Goal: Task Accomplishment & Management: Manage account settings

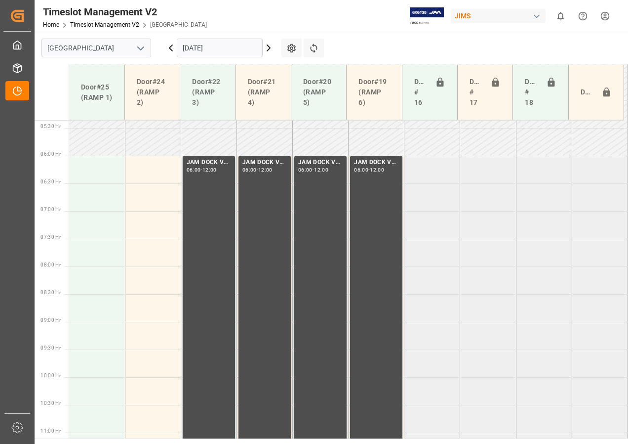
scroll to position [277, 0]
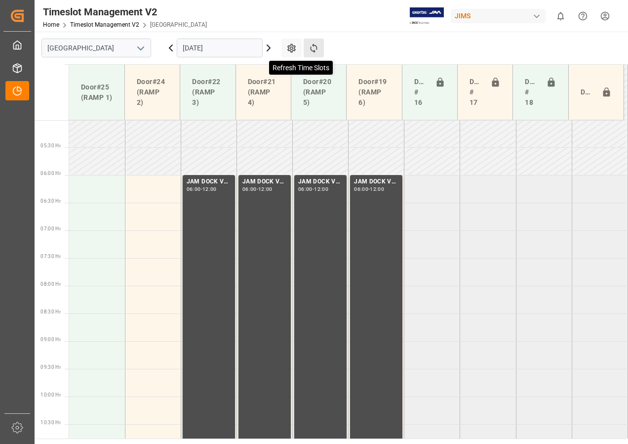
click at [313, 46] on icon at bounding box center [314, 48] width 10 height 10
click at [172, 49] on icon at bounding box center [171, 48] width 12 height 12
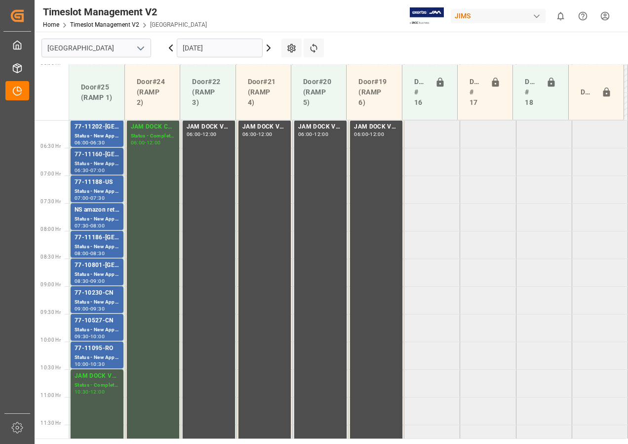
scroll to position [315, 0]
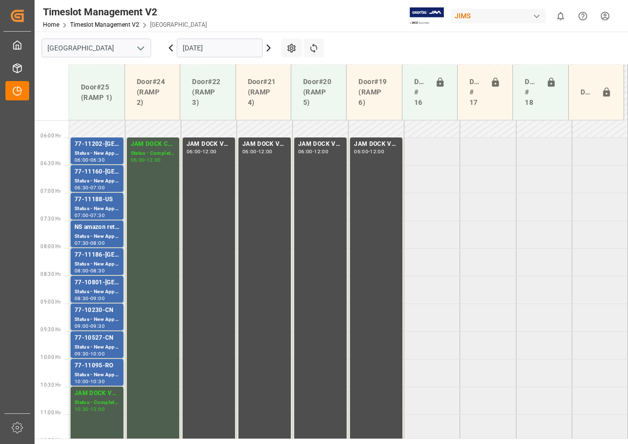
click at [173, 48] on icon at bounding box center [171, 48] width 12 height 12
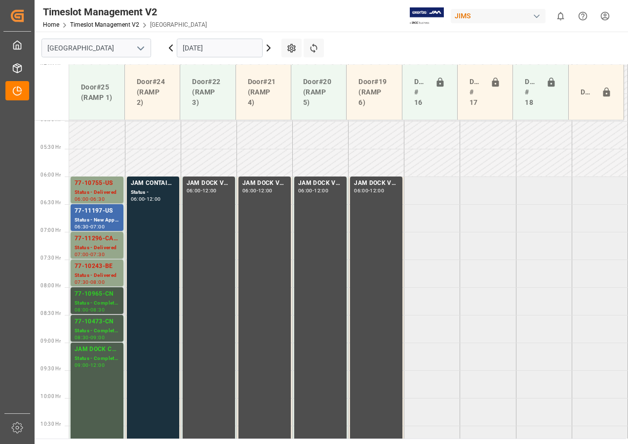
scroll to position [271, 0]
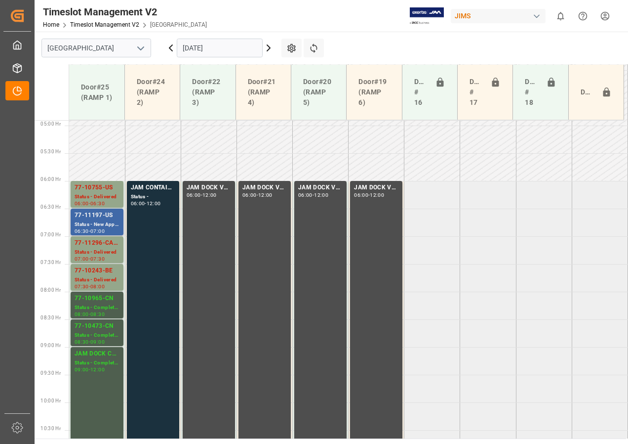
click at [98, 224] on div "Status - New Appointment" at bounding box center [97, 224] width 45 height 8
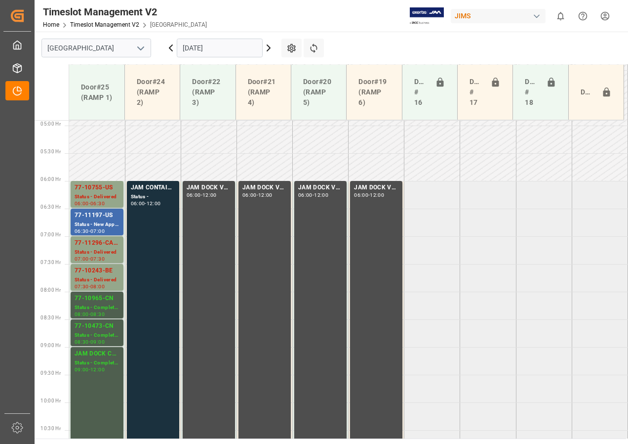
click at [268, 48] on icon at bounding box center [269, 48] width 12 height 12
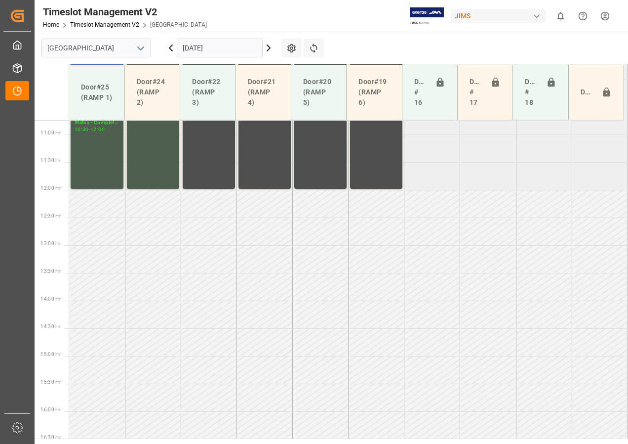
scroll to position [669, 0]
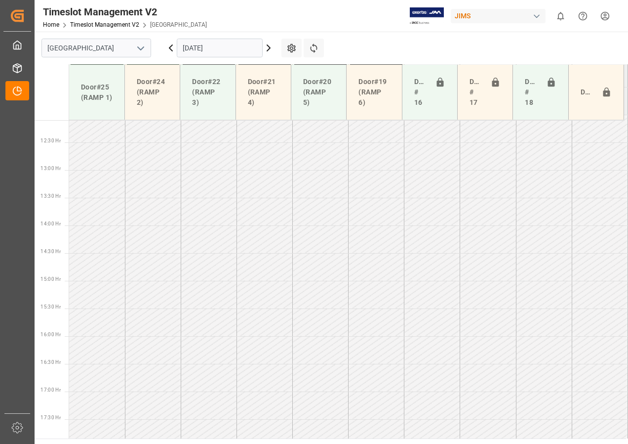
click at [268, 47] on icon at bounding box center [269, 48] width 12 height 12
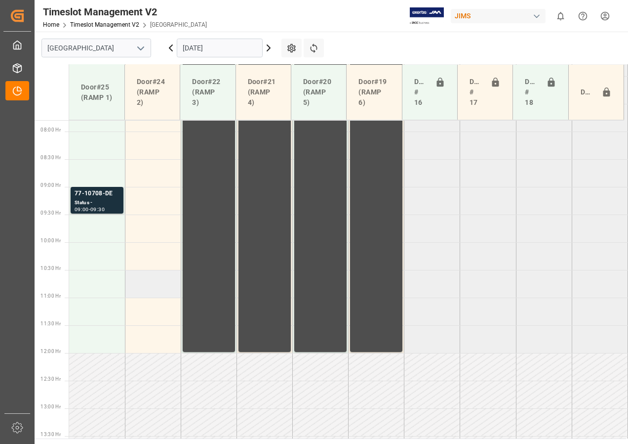
scroll to position [332, 0]
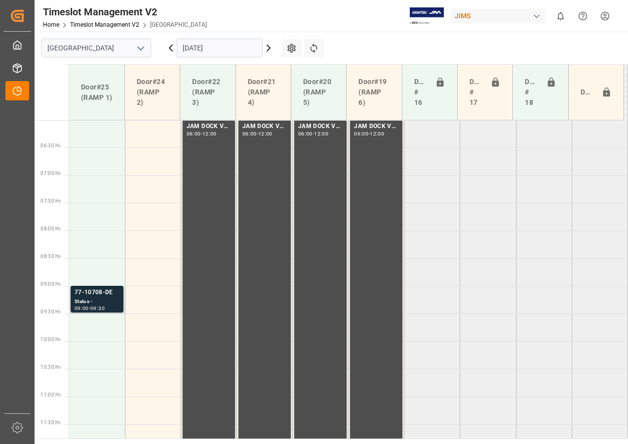
click at [94, 300] on div "Status -" at bounding box center [97, 301] width 45 height 8
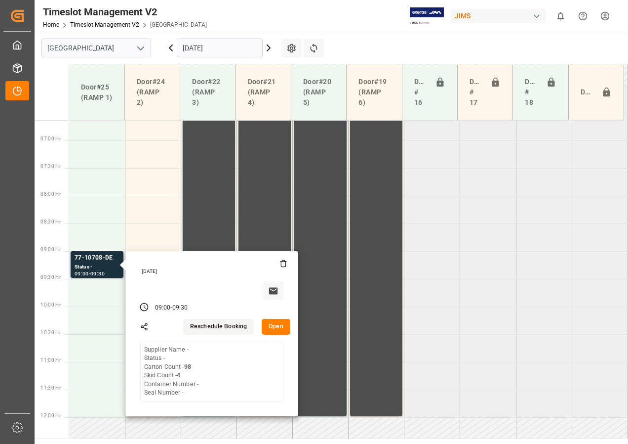
scroll to position [382, 0]
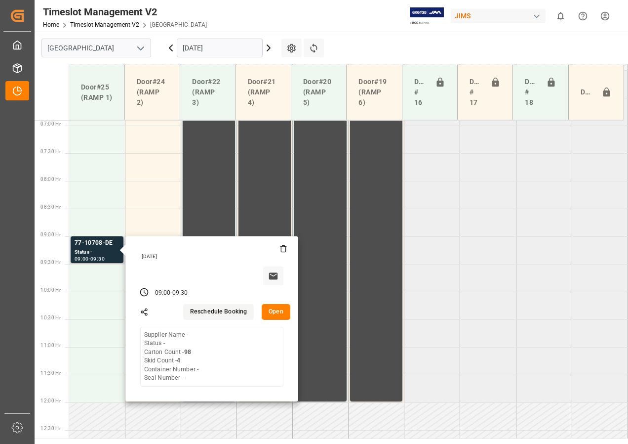
click at [271, 314] on button "Open" at bounding box center [276, 312] width 29 height 16
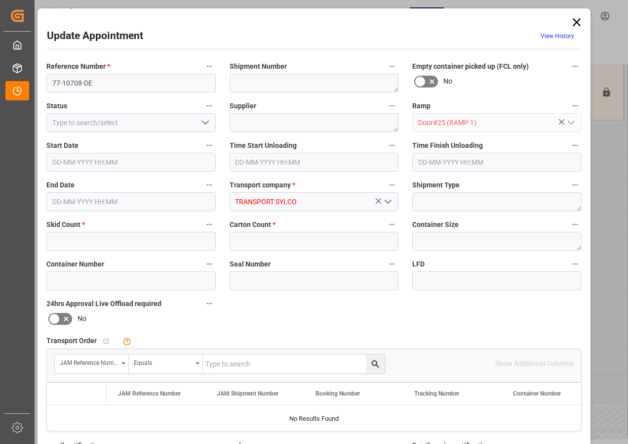
type input "4"
type input "98"
type input "[DATE] 09:00"
type input "[DATE] 09:30"
type input "[DATE] 16:28"
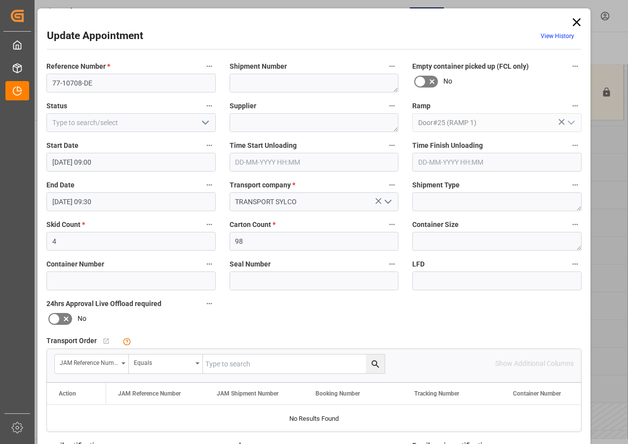
click at [575, 18] on icon at bounding box center [577, 22] width 14 height 14
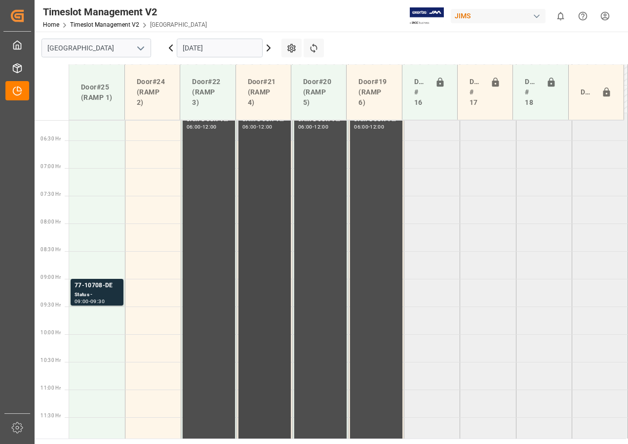
scroll to position [283, 0]
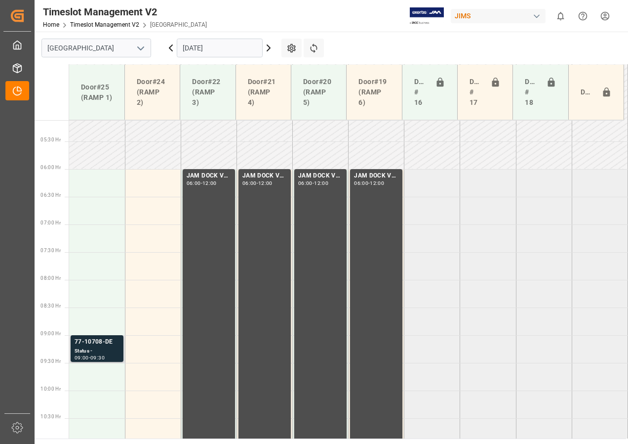
click at [102, 343] on div "77-10708-DE" at bounding box center [97, 342] width 45 height 10
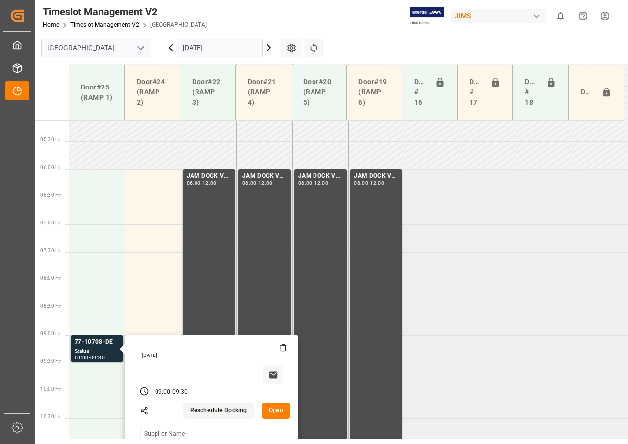
click at [276, 408] on button "Open" at bounding box center [276, 411] width 29 height 16
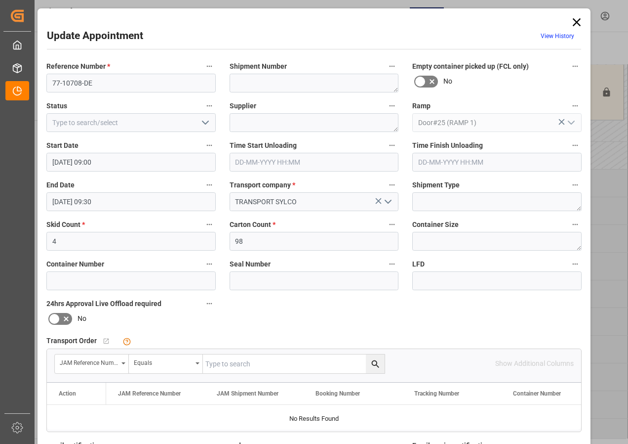
click at [87, 161] on input "[DATE] 09:00" at bounding box center [130, 162] width 169 height 19
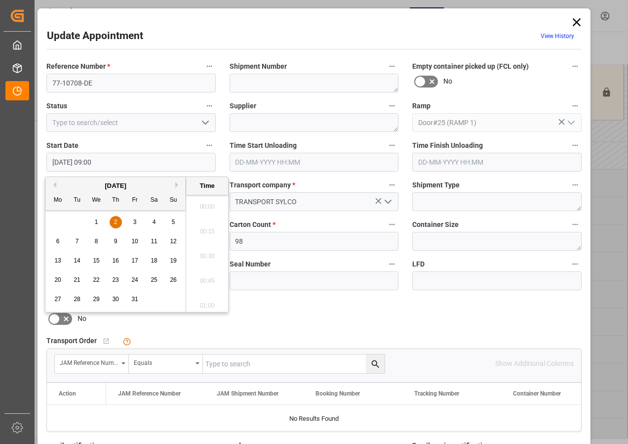
scroll to position [843, 0]
click at [115, 221] on span "2" at bounding box center [115, 221] width 3 height 7
click at [206, 252] on li "06:00" at bounding box center [207, 253] width 42 height 25
type input "[DATE] 06:00"
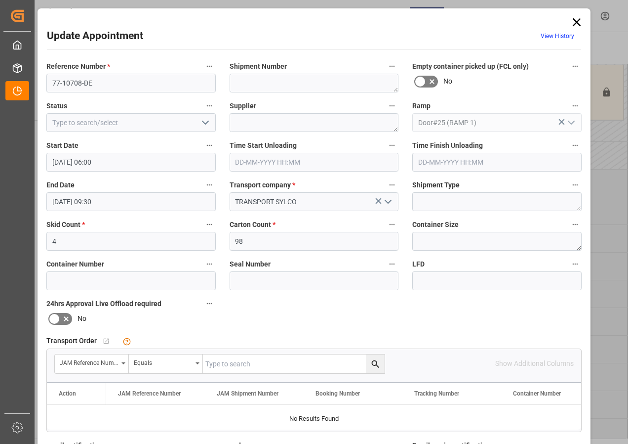
click at [62, 201] on input "[DATE] 09:30" at bounding box center [130, 201] width 169 height 19
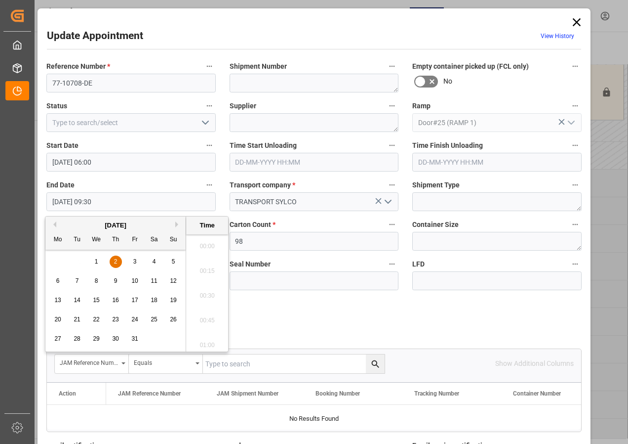
scroll to position [893, 0]
click at [115, 261] on span "2" at bounding box center [115, 261] width 3 height 7
click at [206, 292] on li "06:30" at bounding box center [207, 292] width 42 height 25
type input "[DATE] 06:30"
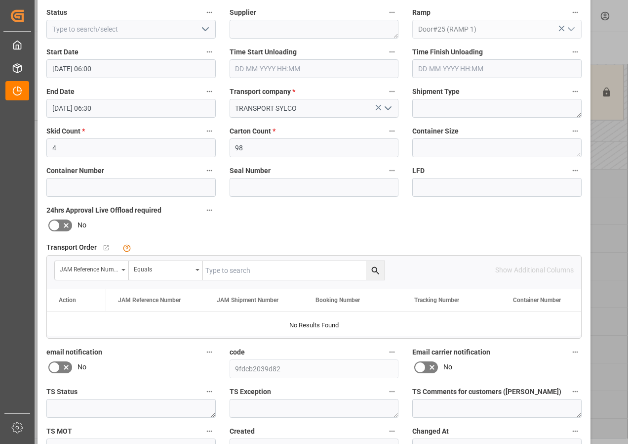
scroll to position [148, 0]
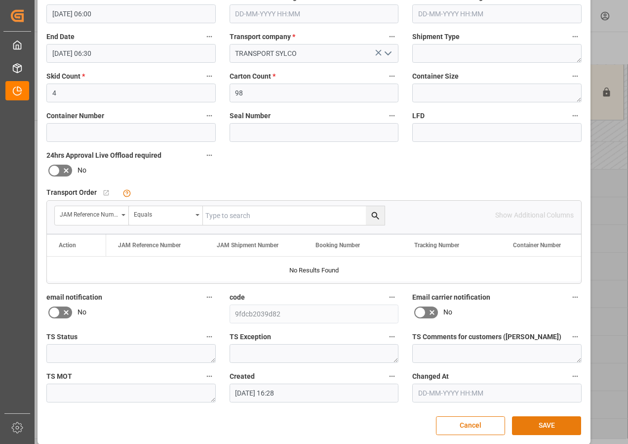
click at [544, 421] on button "SAVE" at bounding box center [546, 425] width 69 height 19
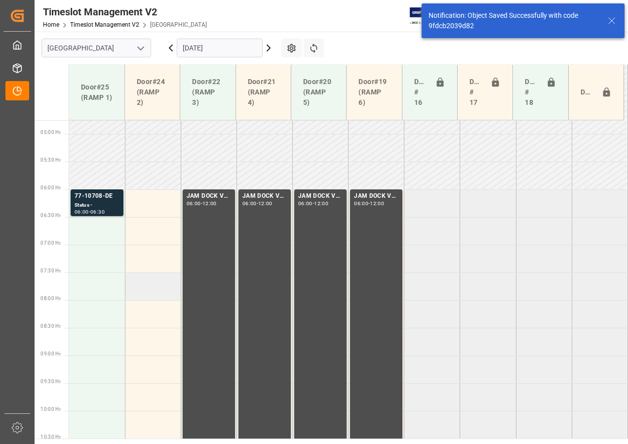
scroll to position [291, 0]
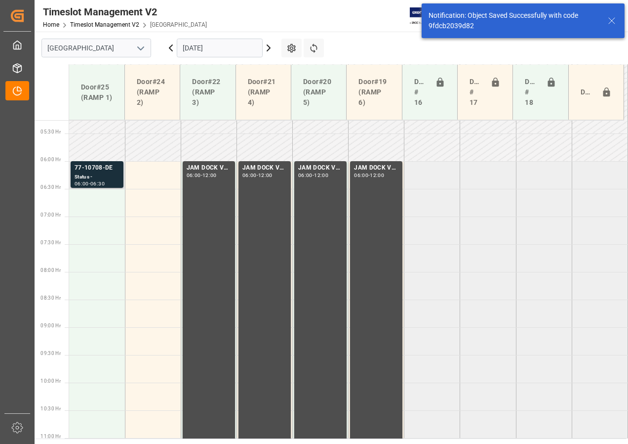
click at [88, 180] on div "Status -" at bounding box center [97, 177] width 45 height 8
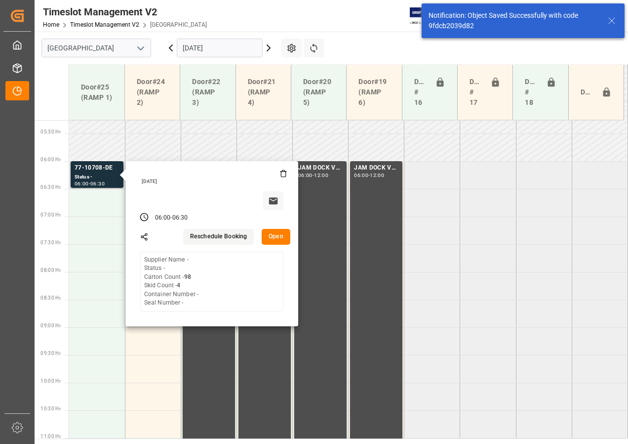
click at [270, 237] on button "Open" at bounding box center [276, 237] width 29 height 16
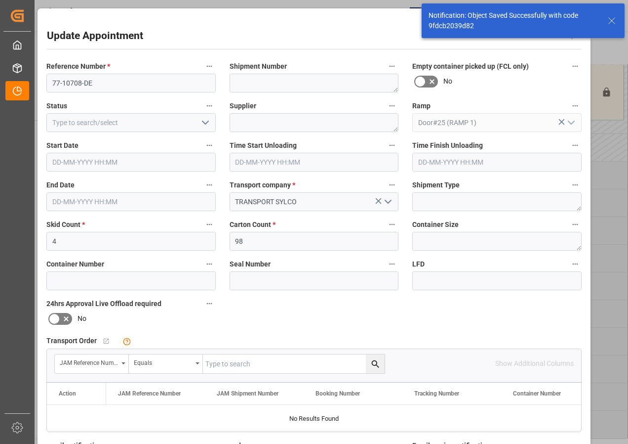
type input "[DATE] 06:00"
type input "[DATE] 06:30"
type input "[DATE] 16:28"
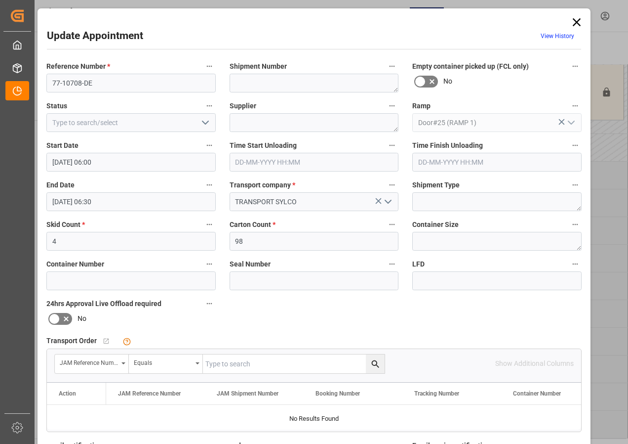
click at [227, 365] on input "text" at bounding box center [294, 363] width 182 height 19
type input "77-10708-de"
click at [367, 361] on button "search button" at bounding box center [375, 363] width 19 height 19
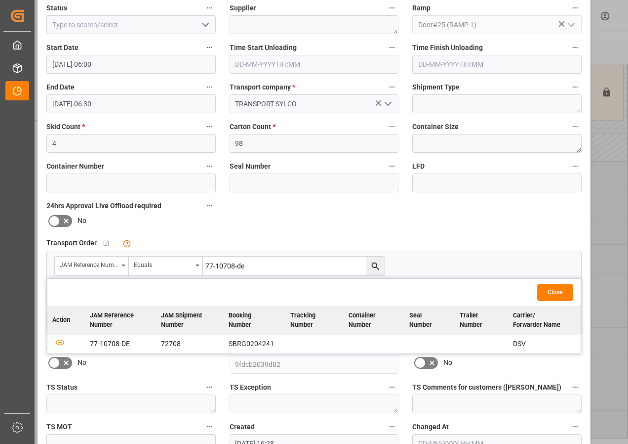
scroll to position [99, 0]
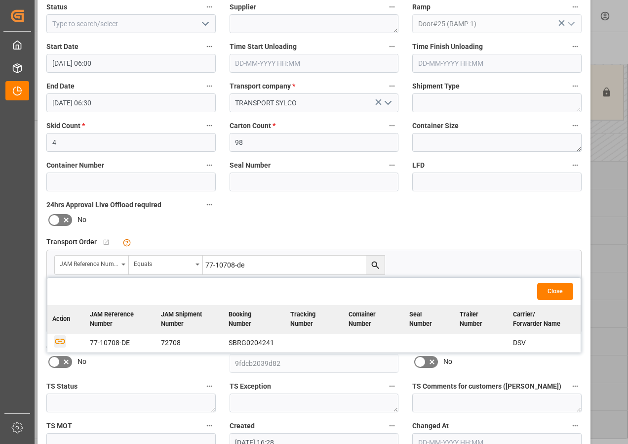
click at [59, 339] on icon "button" at bounding box center [60, 340] width 12 height 12
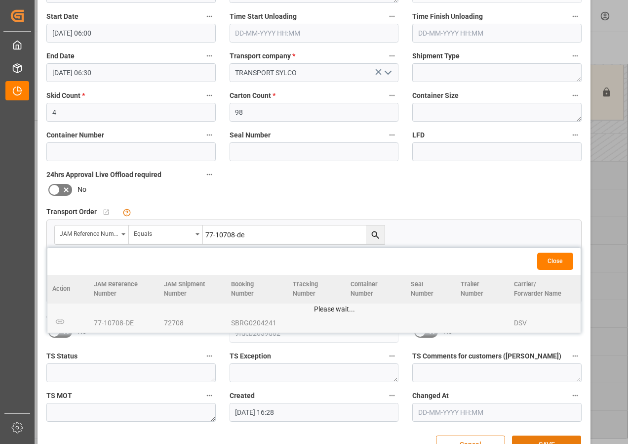
scroll to position [157, 0]
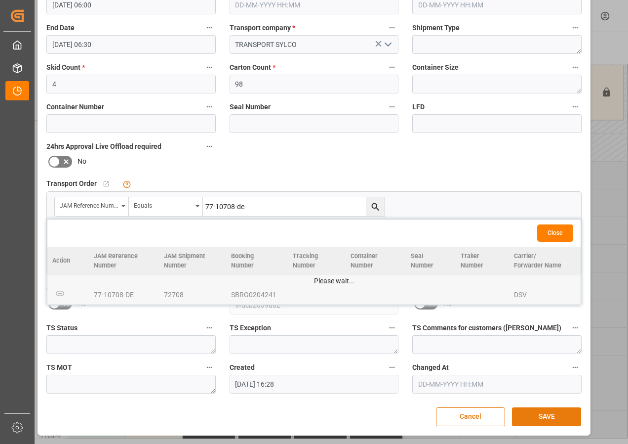
click at [538, 418] on button "SAVE" at bounding box center [546, 416] width 69 height 19
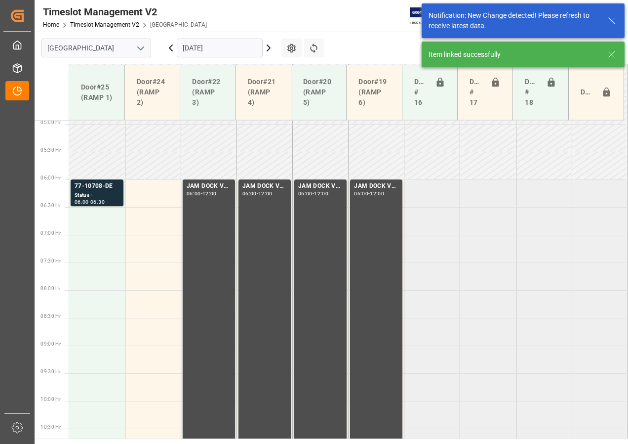
scroll to position [291, 0]
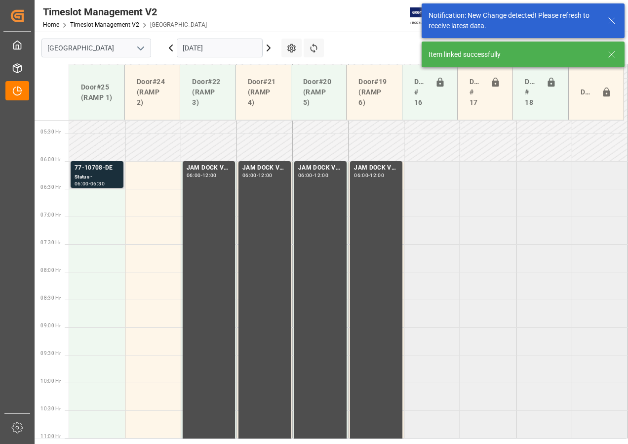
click at [107, 180] on div "Status -" at bounding box center [97, 177] width 45 height 8
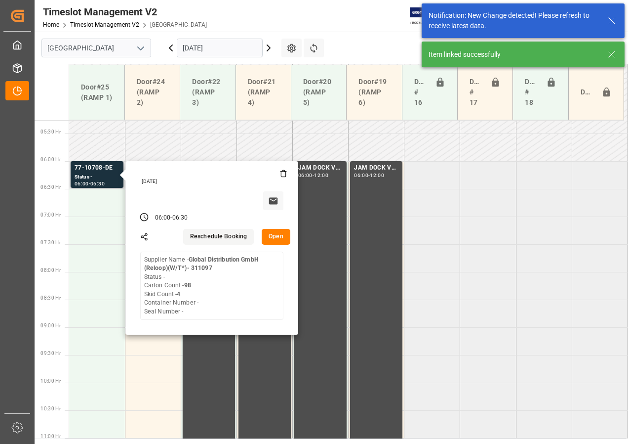
click at [279, 236] on button "Open" at bounding box center [276, 237] width 29 height 16
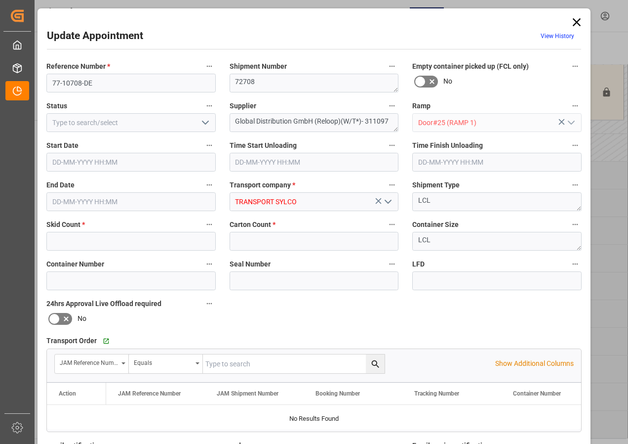
type input "4"
type input "98"
type input "[DATE] 06:00"
type input "[DATE] 06:30"
type input "[DATE] 16:28"
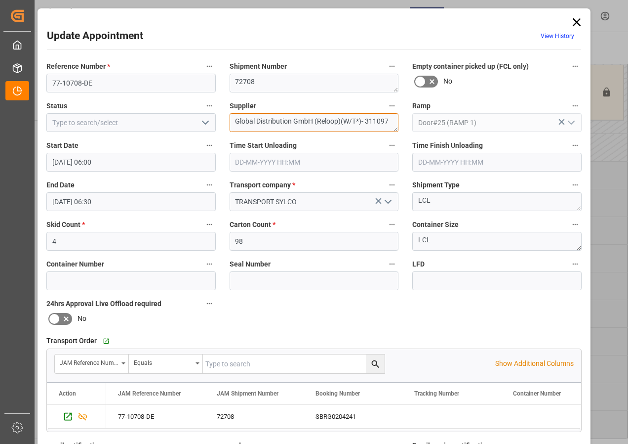
drag, startPoint x: 294, startPoint y: 120, endPoint x: 395, endPoint y: 123, distance: 100.8
click at [395, 123] on textarea "Global Distribution GmbH (Reloop)(W/T*)- 311097" at bounding box center [314, 122] width 169 height 19
click at [343, 124] on textarea "Global Distribution Reloop" at bounding box center [314, 122] width 169 height 19
type textarea "Global Distribution Reloop IN05(1) + IN09(30)"
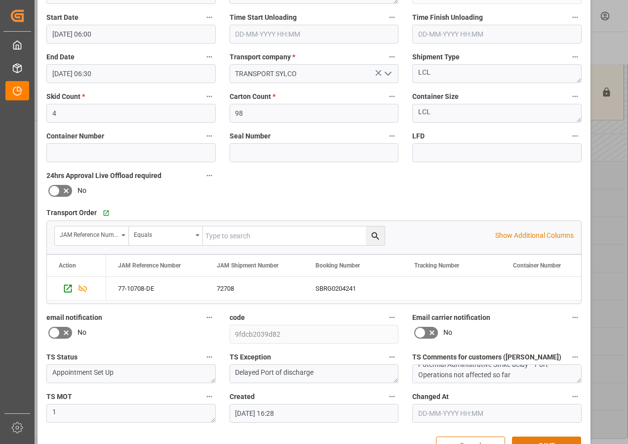
scroll to position [157, 0]
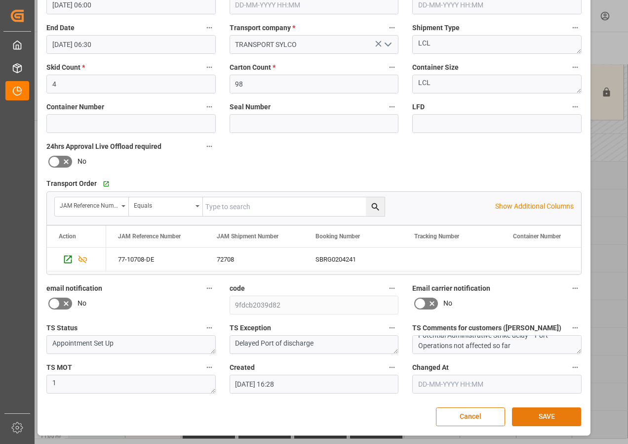
click at [539, 415] on button "SAVE" at bounding box center [546, 416] width 69 height 19
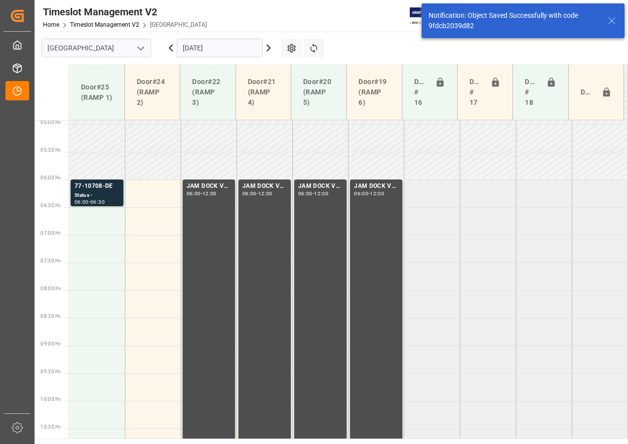
scroll to position [291, 0]
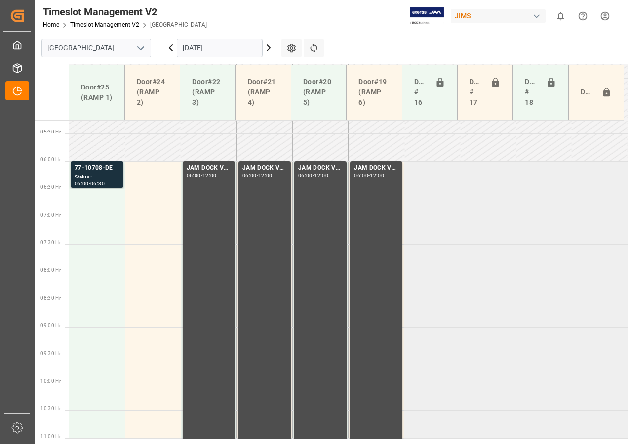
click at [270, 51] on icon at bounding box center [269, 48] width 12 height 12
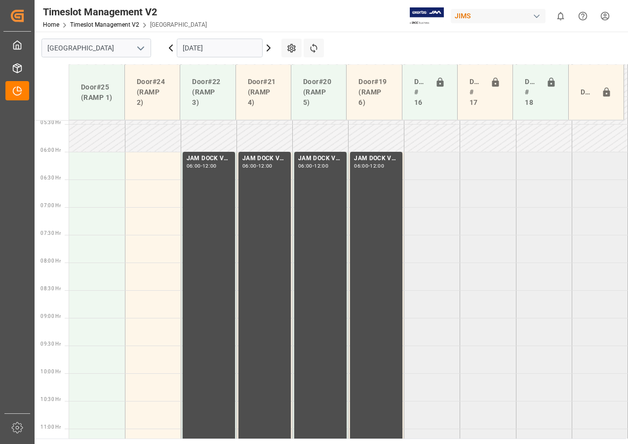
scroll to position [283, 0]
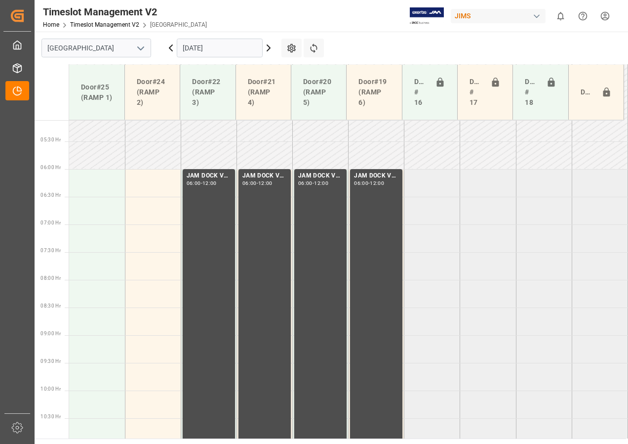
click at [172, 46] on icon at bounding box center [171, 48] width 12 height 12
click at [269, 49] on icon at bounding box center [268, 48] width 3 height 6
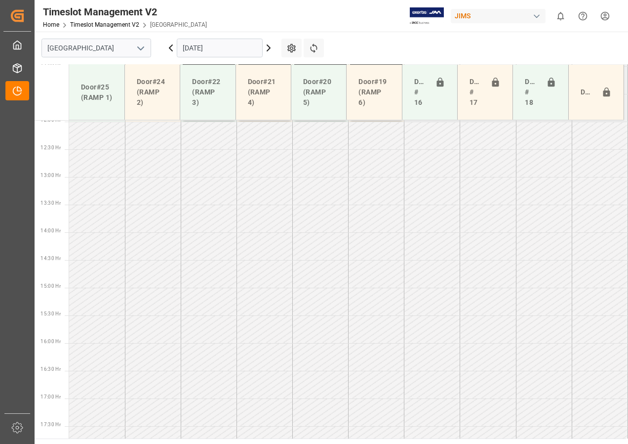
scroll to position [678, 0]
click at [268, 49] on icon at bounding box center [268, 48] width 3 height 6
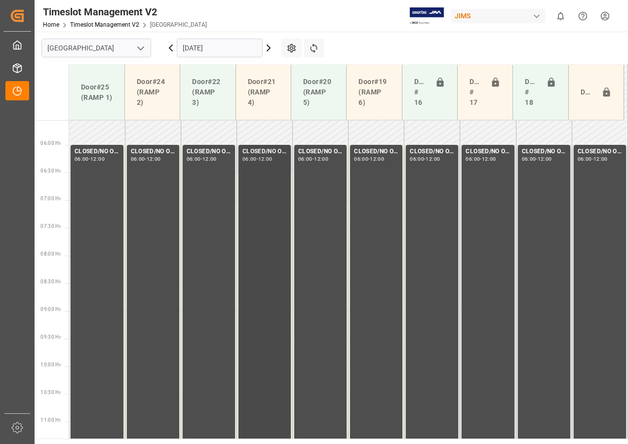
scroll to position [283, 0]
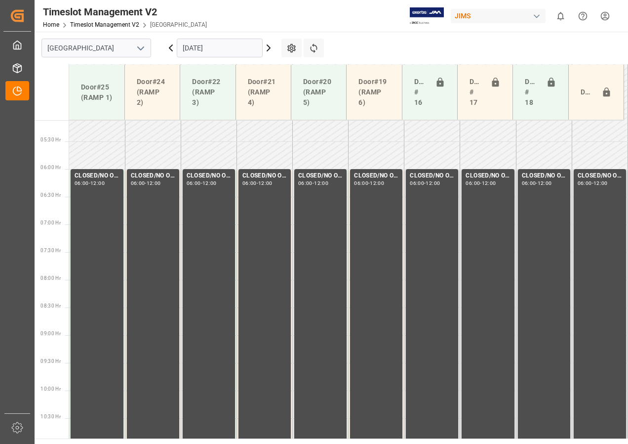
click at [171, 47] on icon at bounding box center [171, 48] width 12 height 12
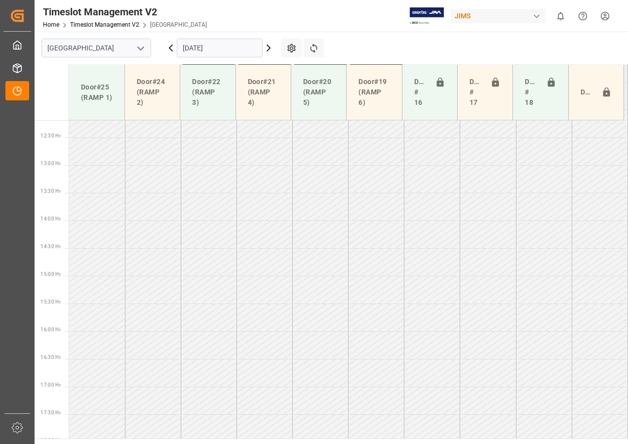
scroll to position [678, 0]
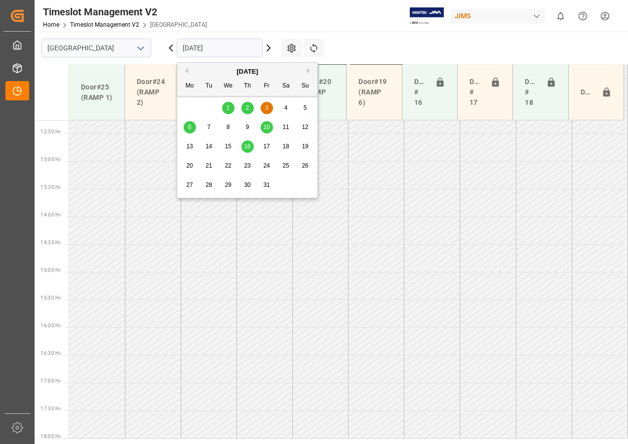
click at [189, 48] on input "[DATE]" at bounding box center [220, 48] width 86 height 19
click at [244, 105] on div "2" at bounding box center [248, 108] width 12 height 12
click at [215, 48] on input "[DATE]" at bounding box center [220, 48] width 86 height 19
click at [228, 107] on span "1" at bounding box center [228, 107] width 3 height 7
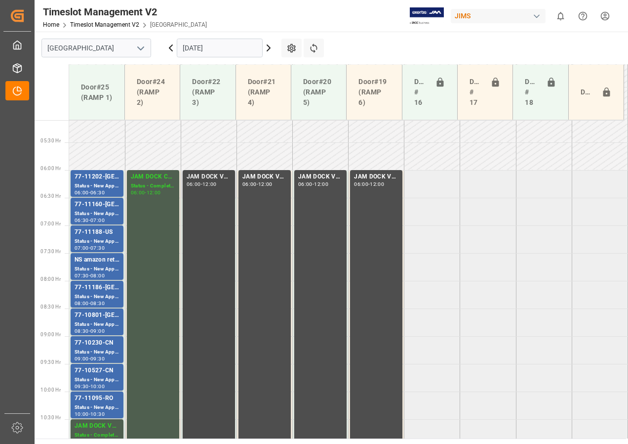
scroll to position [331, 0]
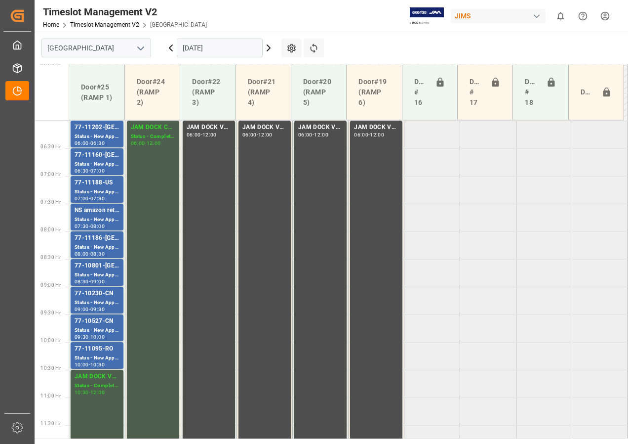
click at [233, 50] on input "[DATE]" at bounding box center [220, 48] width 86 height 19
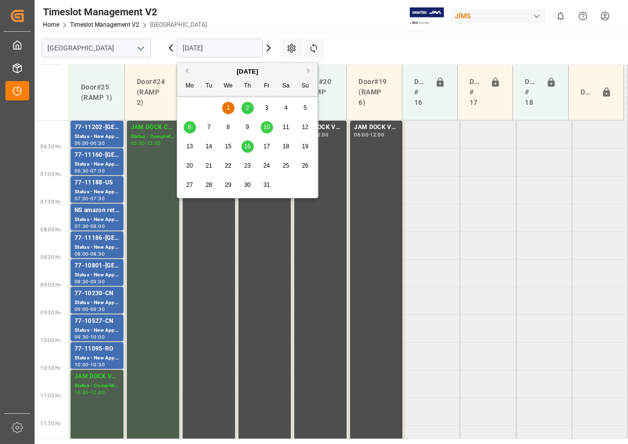
click at [244, 103] on div "2" at bounding box center [248, 108] width 12 height 12
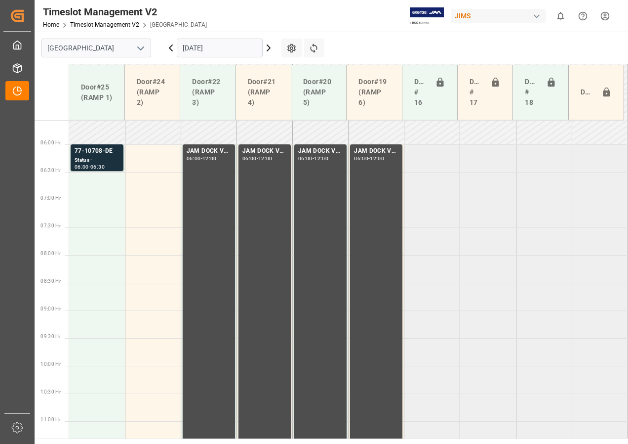
scroll to position [332, 0]
